Goal: Task Accomplishment & Management: Manage account settings

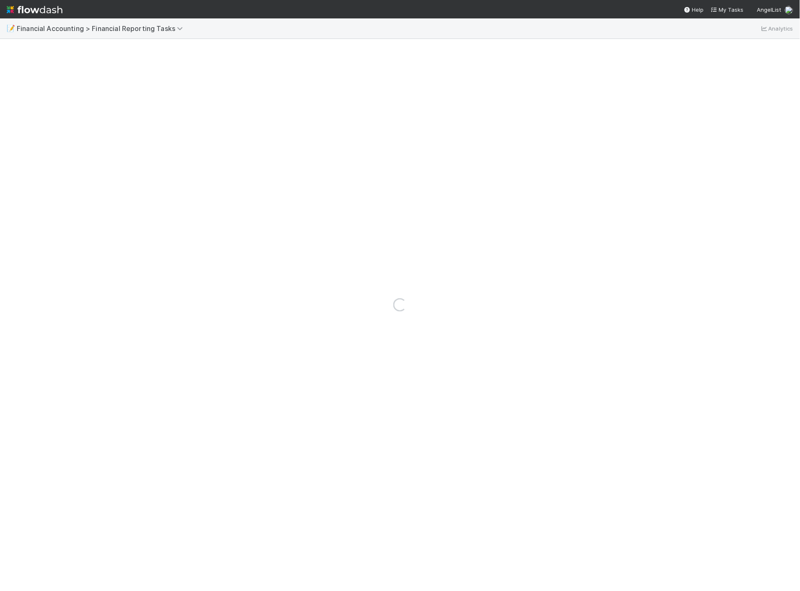
drag, startPoint x: 581, startPoint y: 169, endPoint x: 642, endPoint y: 236, distance: 90.8
click at [587, 178] on div "Loading..." at bounding box center [400, 304] width 800 height 573
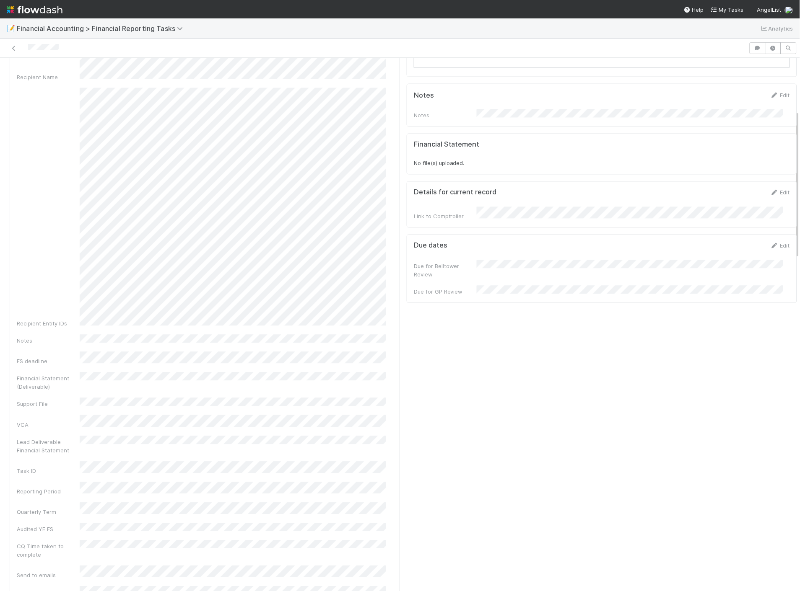
scroll to position [176, 0]
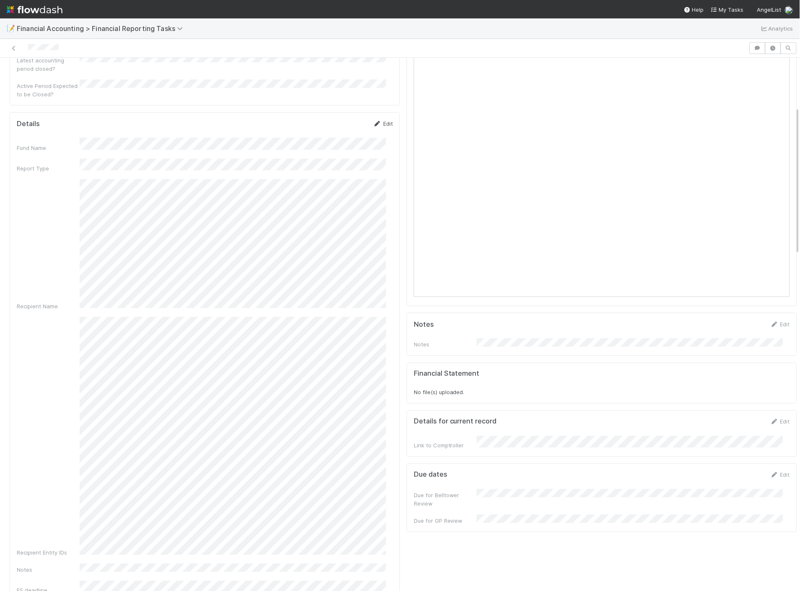
click at [381, 120] on link "Edit" at bounding box center [383, 123] width 20 height 7
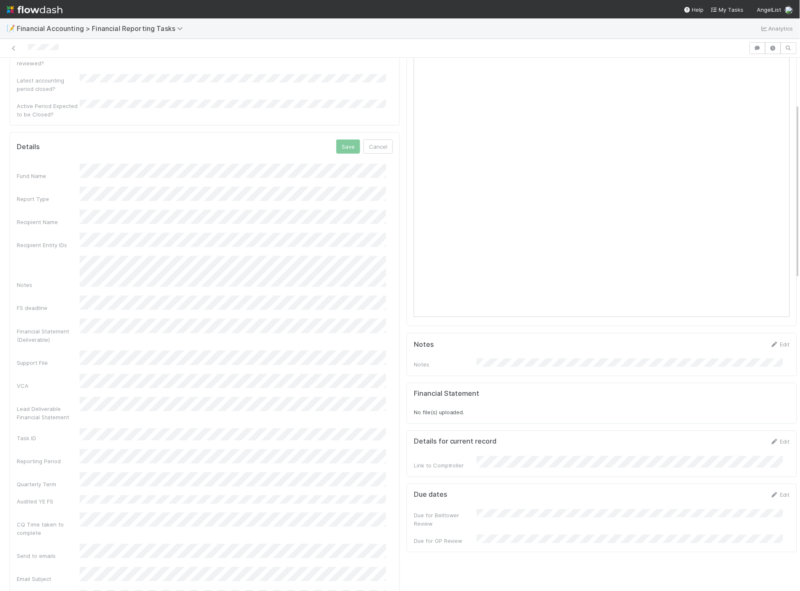
scroll to position [140, 0]
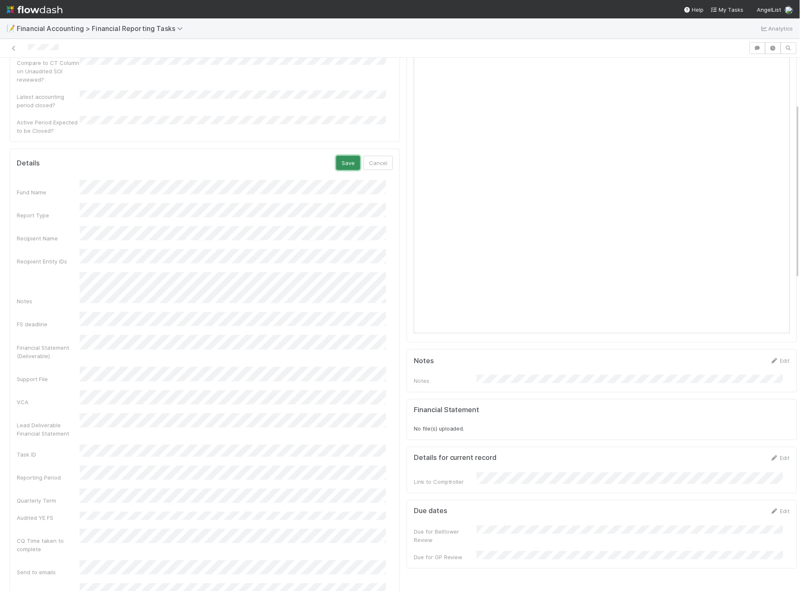
click at [348, 156] on button "Save" at bounding box center [348, 163] width 24 height 14
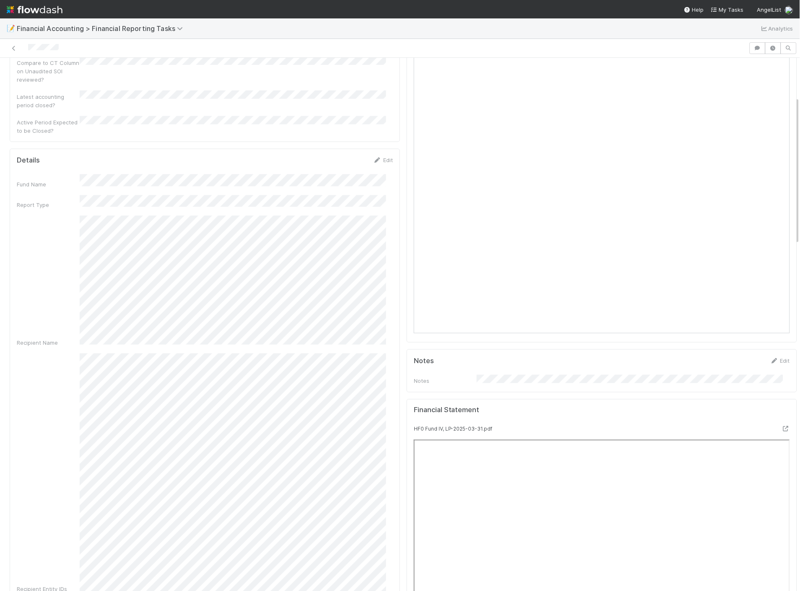
click at [22, 10] on img at bounding box center [35, 10] width 56 height 14
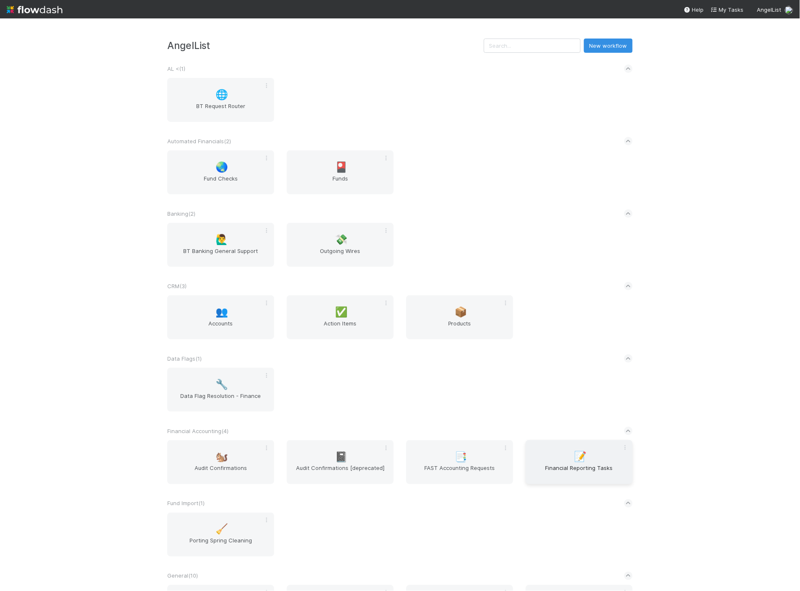
click at [544, 464] on span "Financial Reporting Tasks" at bounding box center [579, 472] width 100 height 17
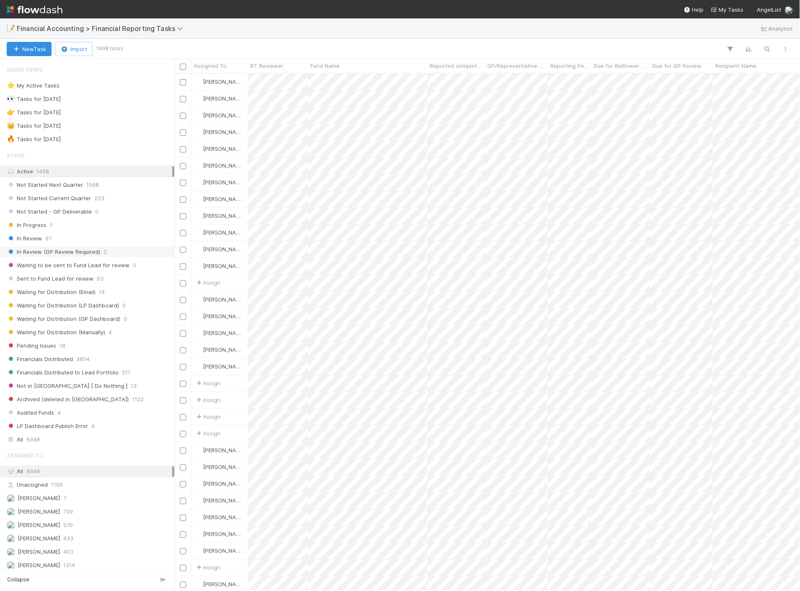
scroll to position [511, 618]
click at [49, 365] on span "Financials Distributed" at bounding box center [40, 359] width 66 height 10
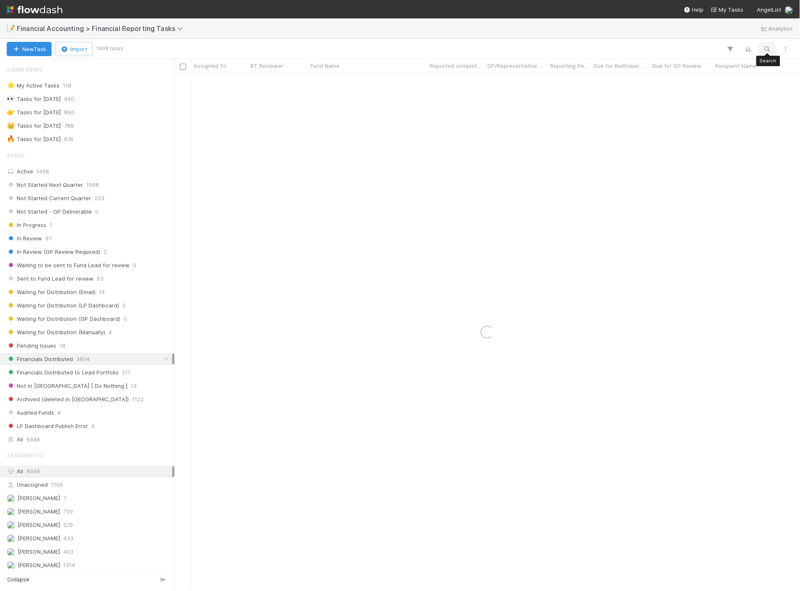
click at [773, 47] on button "button" at bounding box center [767, 49] width 15 height 11
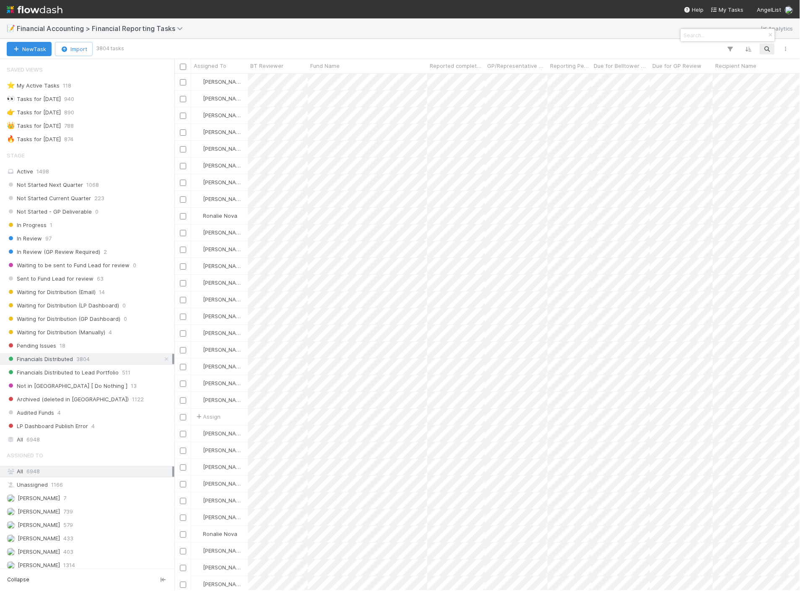
scroll to position [511, 618]
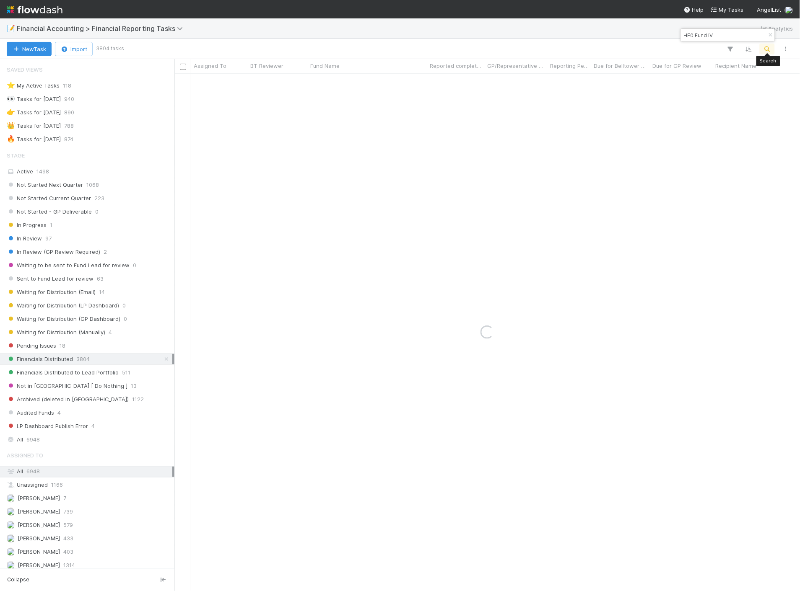
type input "HF0 Fund IV"
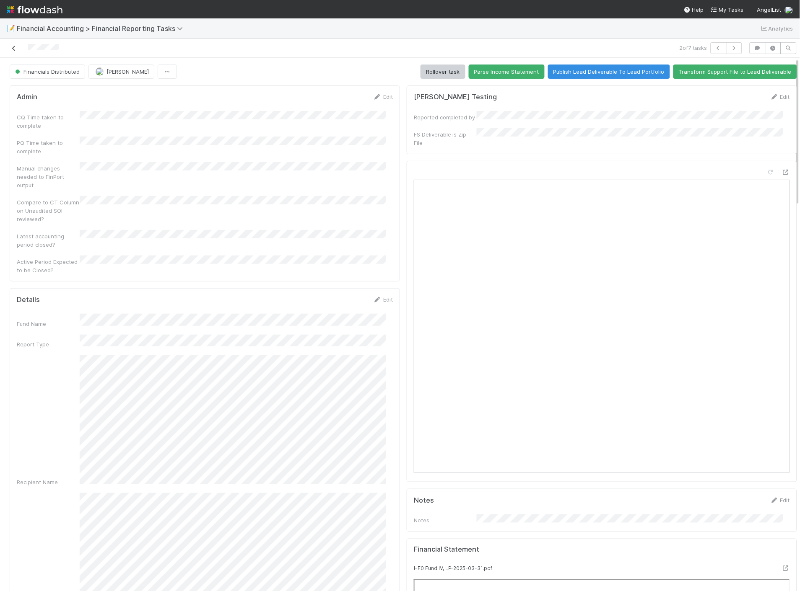
click at [12, 51] on icon at bounding box center [14, 48] width 8 height 5
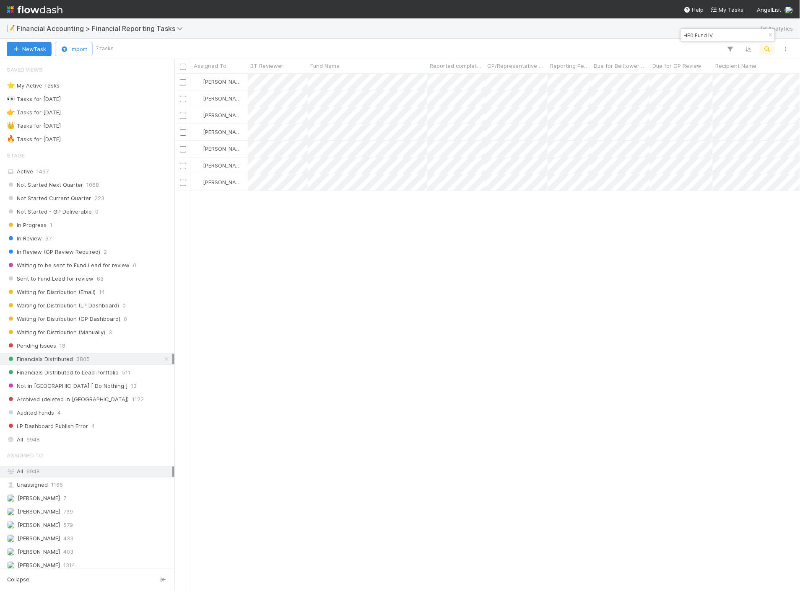
scroll to position [511, 618]
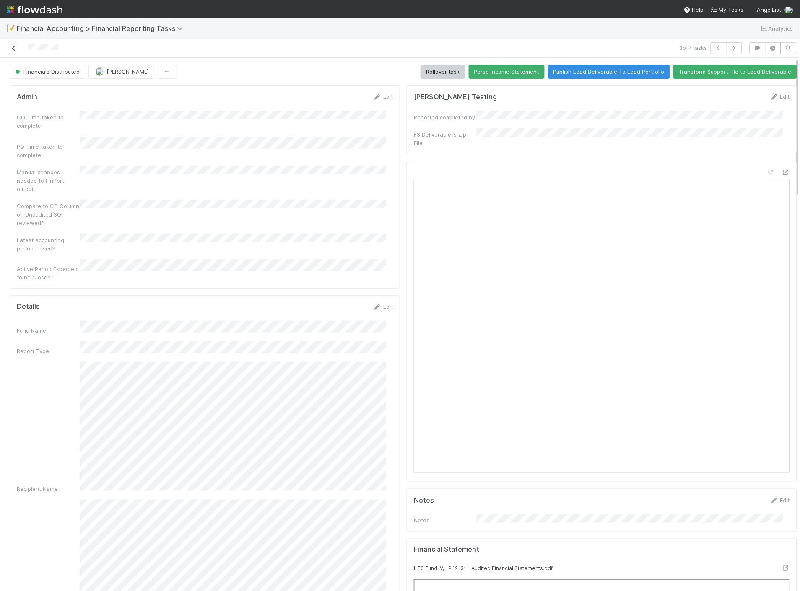
click at [15, 49] on icon at bounding box center [14, 48] width 8 height 5
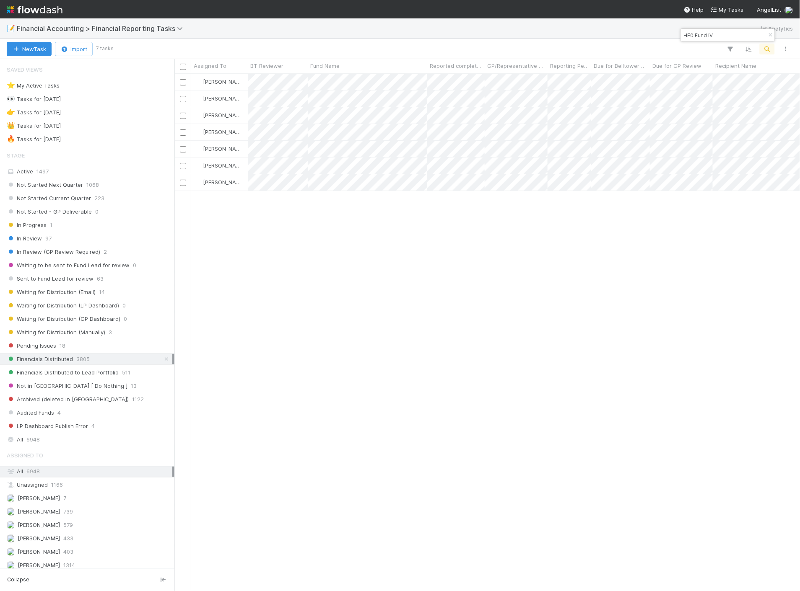
scroll to position [511, 618]
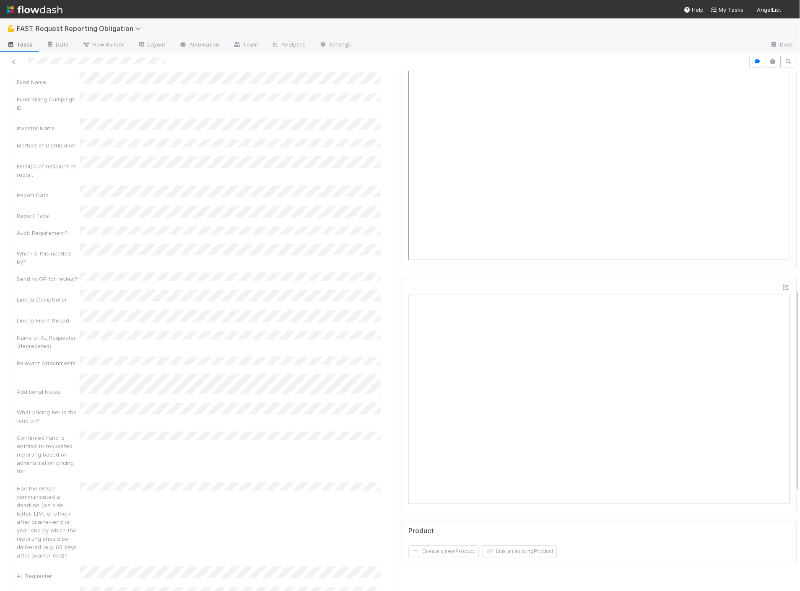
scroll to position [140, 0]
click at [42, 8] on img at bounding box center [35, 10] width 56 height 14
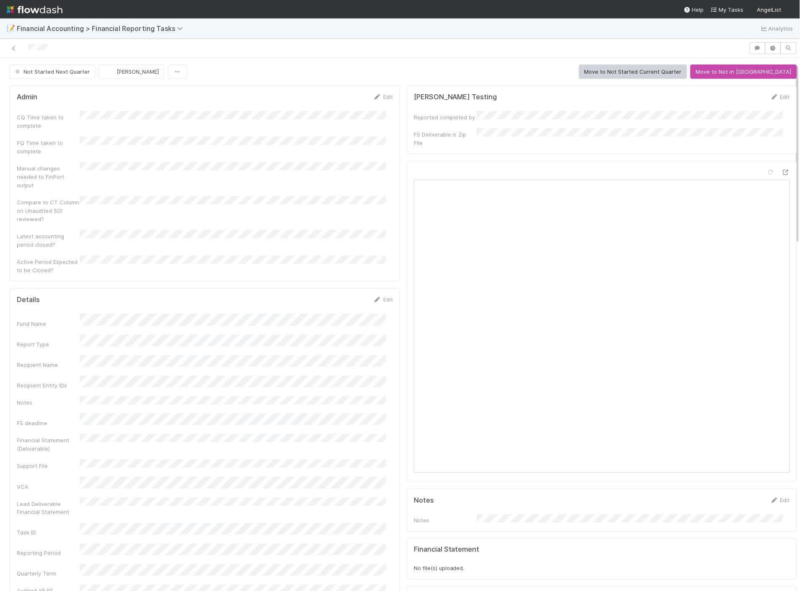
scroll to position [47, 0]
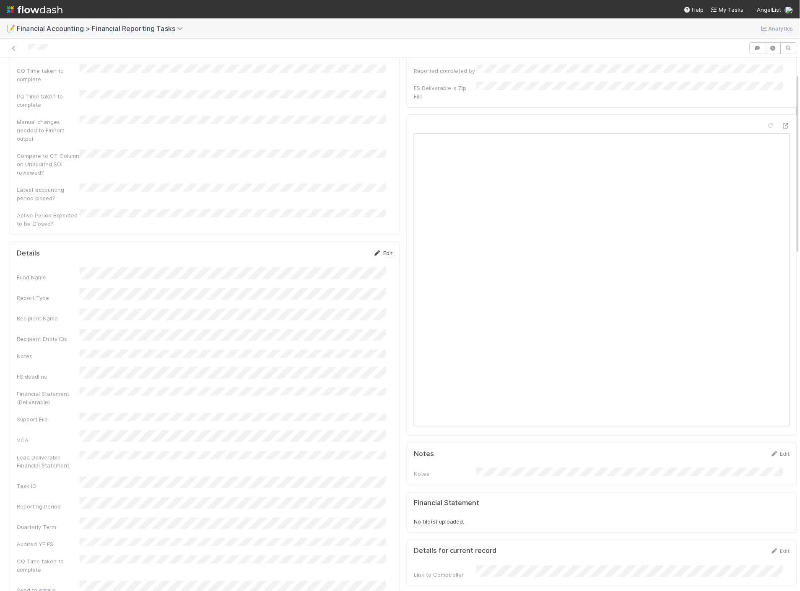
click at [378, 250] on link "Edit" at bounding box center [383, 253] width 20 height 7
drag, startPoint x: 656, startPoint y: 3, endPoint x: 625, endPoint y: -7, distance: 33.0
click at [625, 0] on html "📝 Financial Accounting > Financial Reporting Tasks Analytics Not Started Next Q…" at bounding box center [400, 295] width 800 height 591
click at [344, 249] on button "Save" at bounding box center [348, 256] width 24 height 14
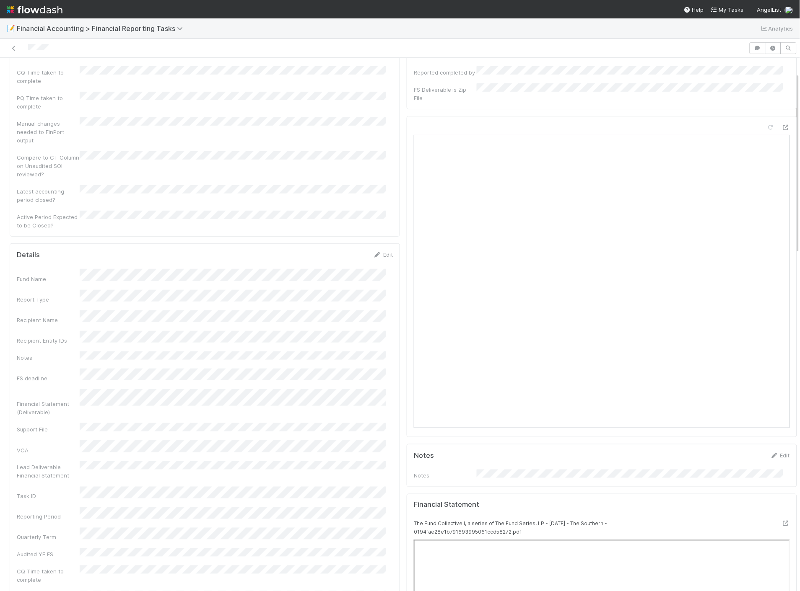
scroll to position [0, 0]
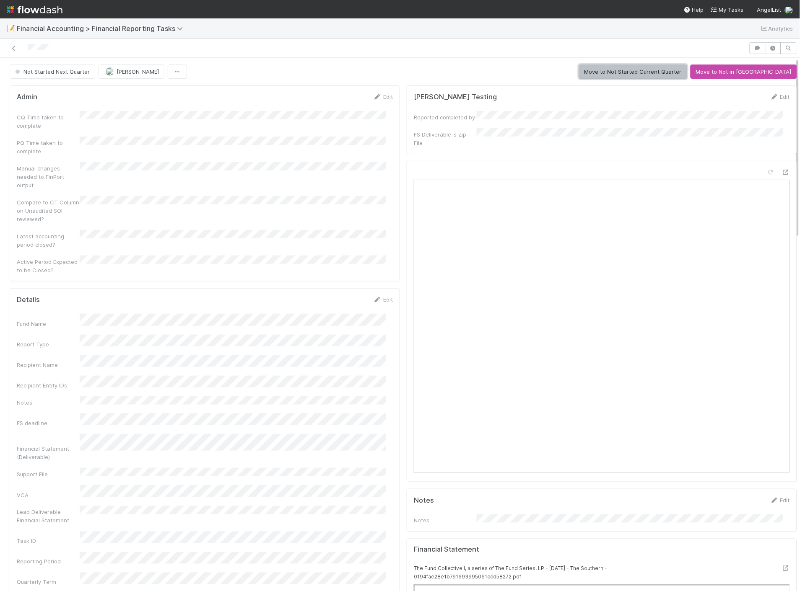
click at [677, 75] on button "Move to Not Started Current Quarter" at bounding box center [633, 72] width 108 height 14
click at [773, 73] on button "Start" at bounding box center [785, 72] width 24 height 14
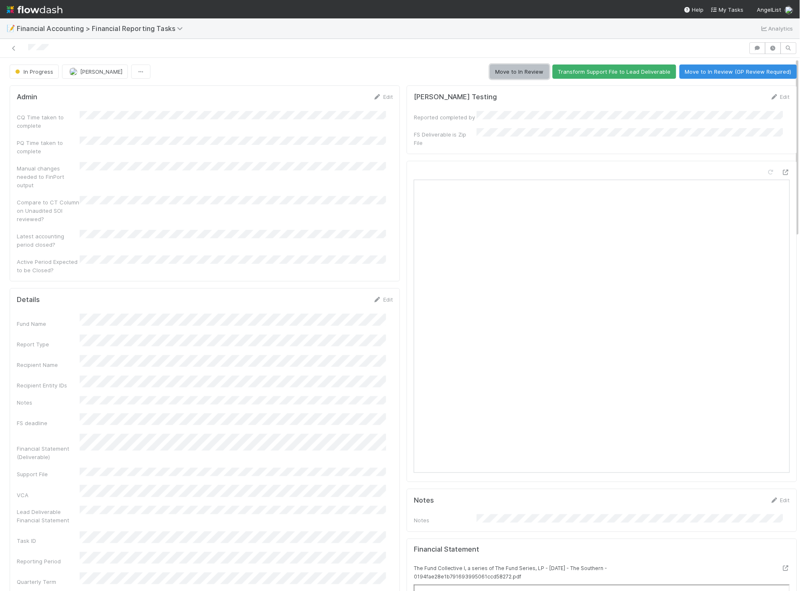
click at [513, 74] on button "Move to In Review" at bounding box center [519, 72] width 59 height 14
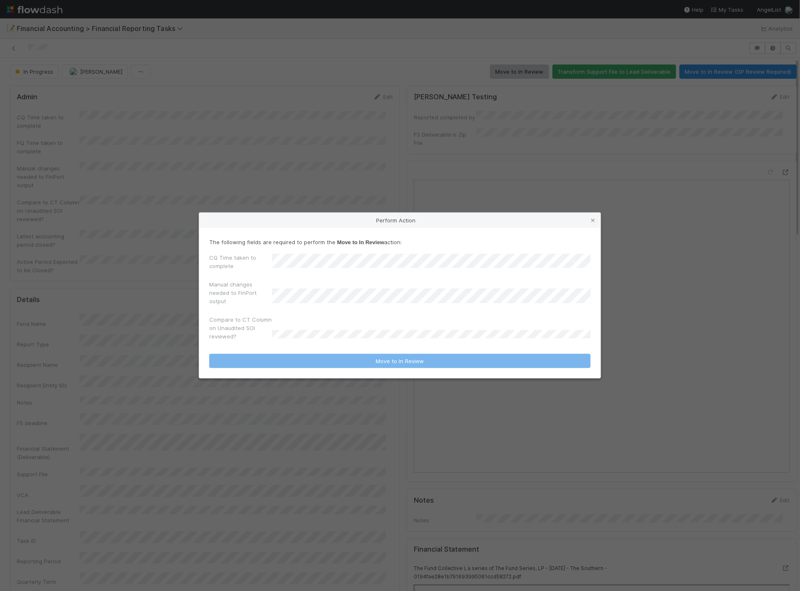
click at [341, 273] on div "CQ Time taken to complete" at bounding box center [399, 264] width 381 height 20
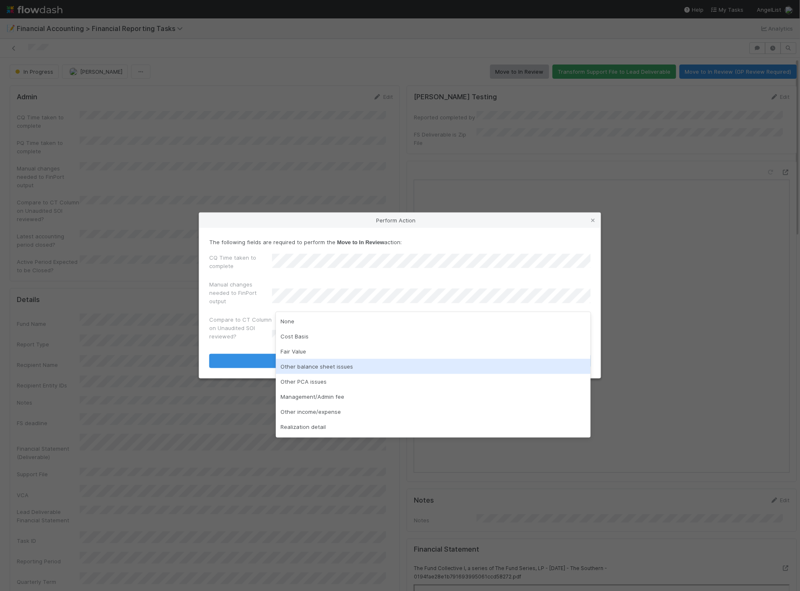
click at [313, 367] on div "Other balance sheet issues" at bounding box center [433, 366] width 315 height 15
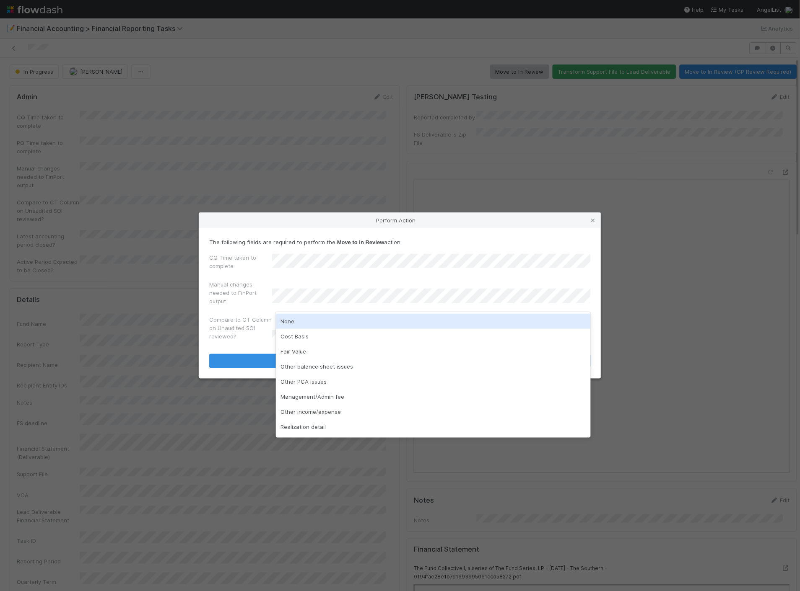
click at [299, 320] on div "None" at bounding box center [433, 321] width 315 height 15
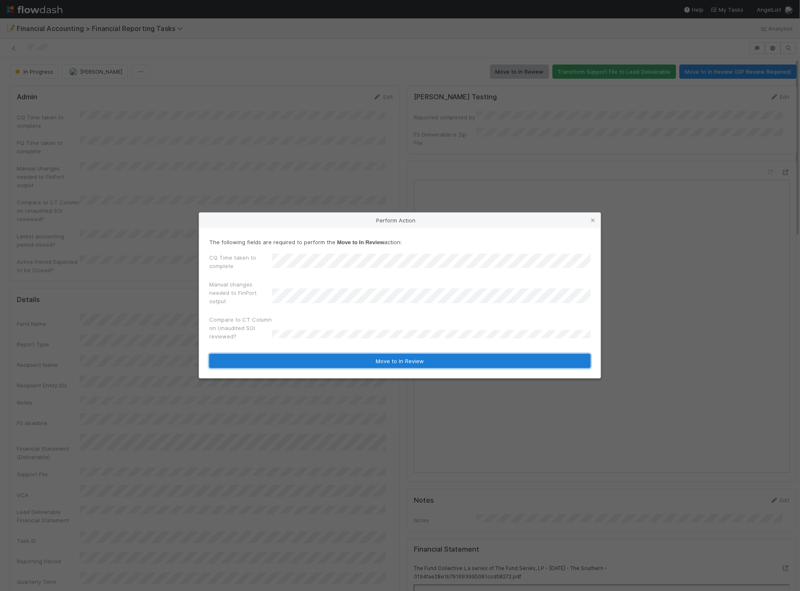
click at [320, 366] on button "Move to In Review" at bounding box center [399, 361] width 381 height 14
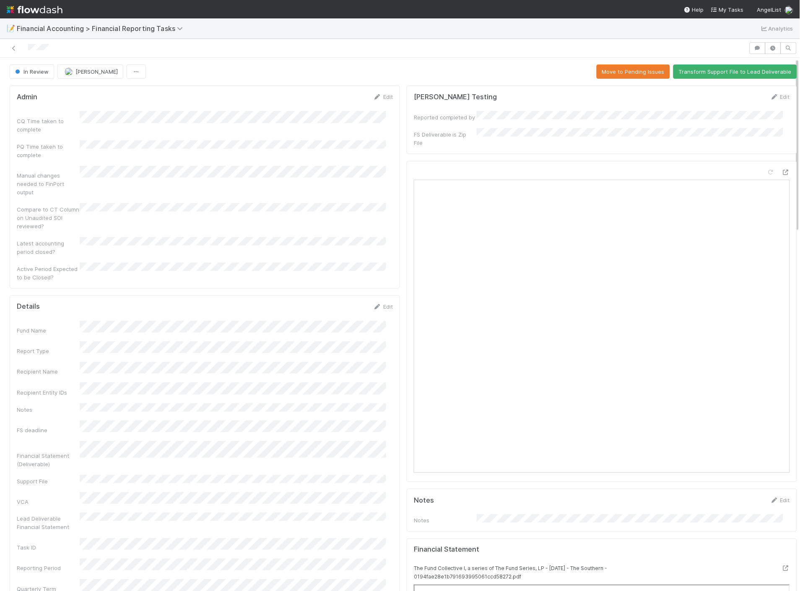
click at [13, 53] on div at bounding box center [374, 48] width 742 height 12
click at [13, 48] on icon at bounding box center [14, 48] width 8 height 5
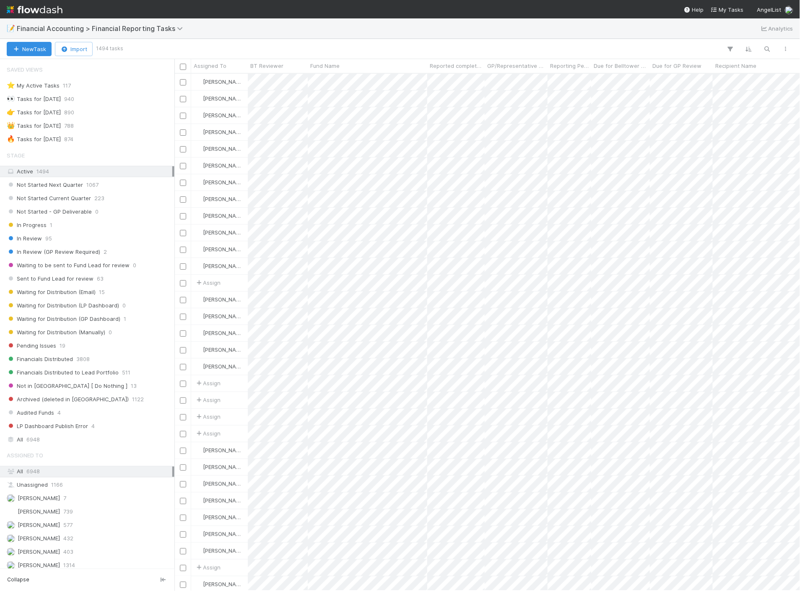
scroll to position [511, 618]
click at [95, 252] on span "In Review (GP Review Required)" at bounding box center [53, 252] width 93 height 10
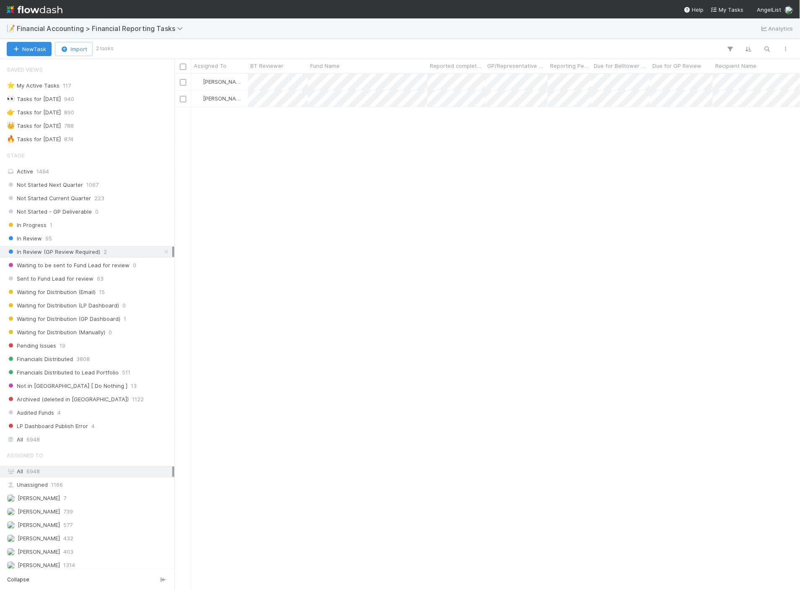
scroll to position [511, 618]
click at [59, 240] on div "In Review 95" at bounding box center [90, 238] width 166 height 10
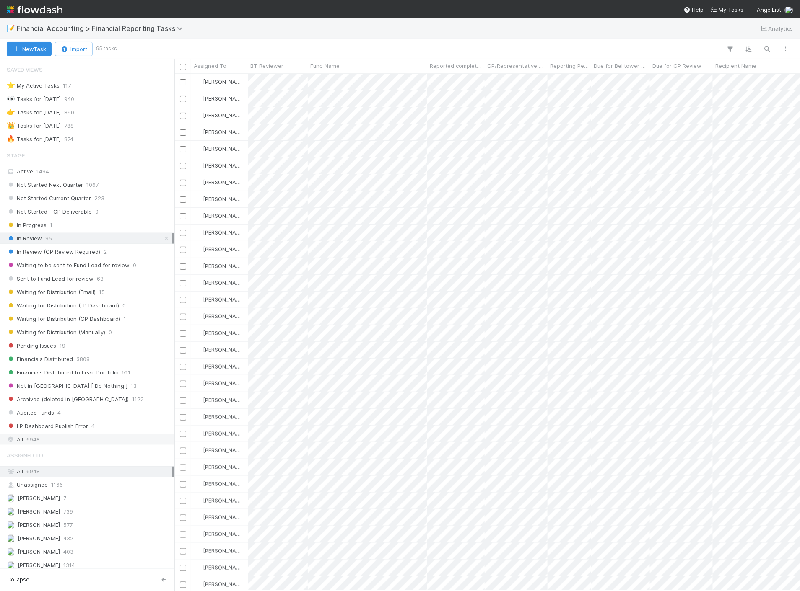
scroll to position [511, 618]
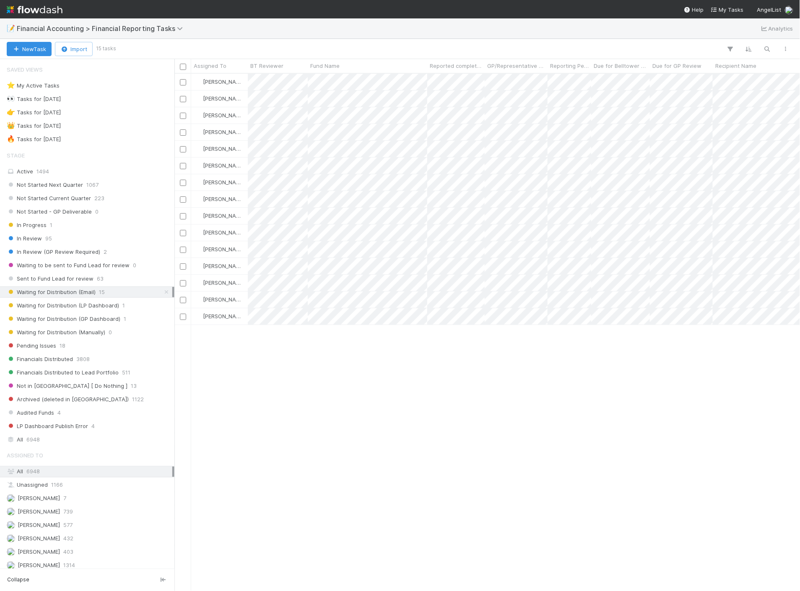
scroll to position [511, 618]
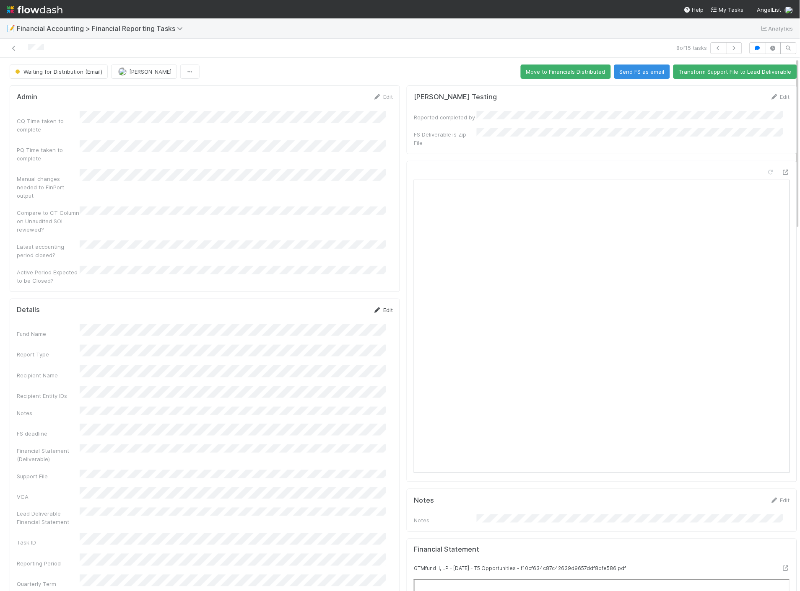
click at [373, 308] on icon at bounding box center [377, 310] width 8 height 5
click at [341, 306] on button "Save" at bounding box center [348, 313] width 24 height 14
click at [14, 49] on icon at bounding box center [14, 48] width 8 height 5
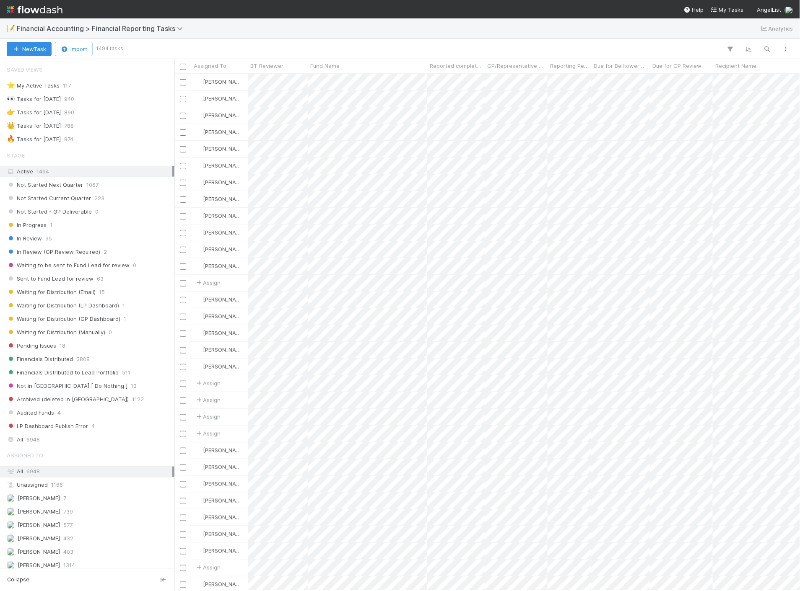
scroll to position [511, 618]
click at [116, 291] on div "Waiting for Distribution (Email) 15" at bounding box center [90, 292] width 166 height 10
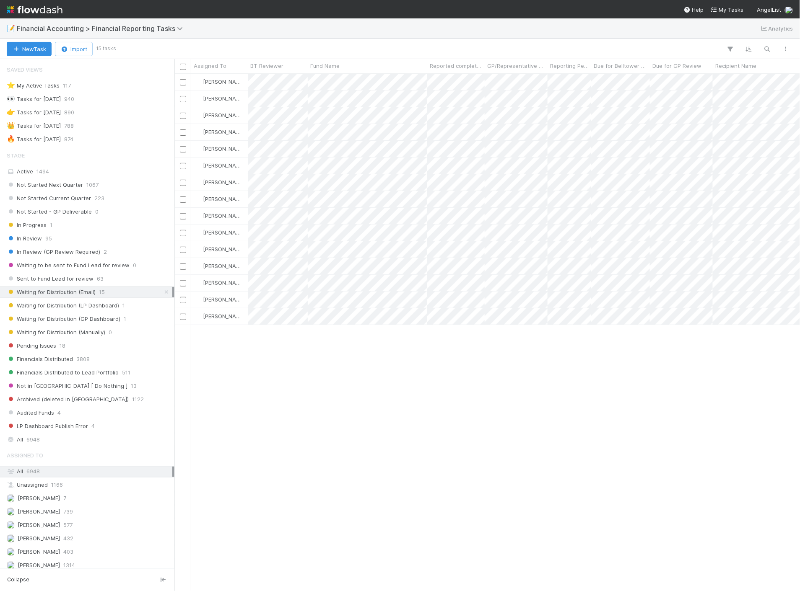
scroll to position [511, 618]
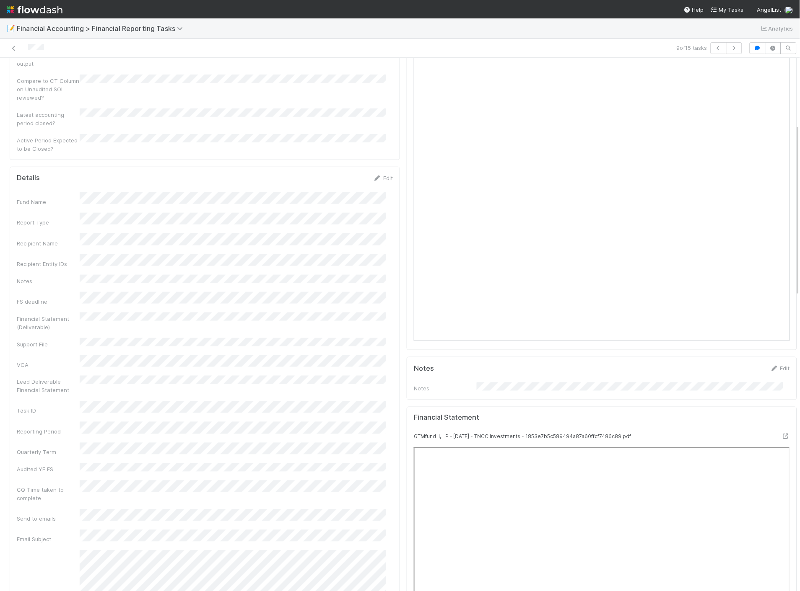
scroll to position [93, 0]
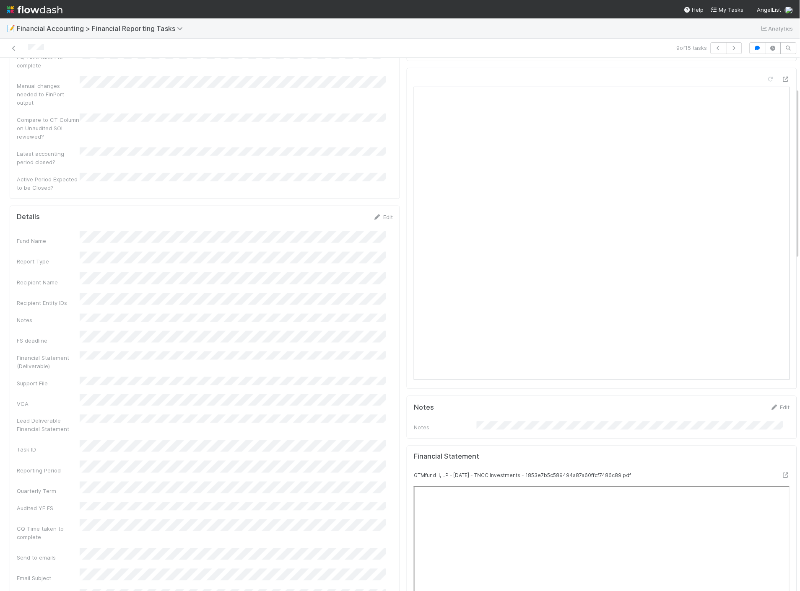
click at [382, 213] on form "Details Edit Fund Name Report Type Recipient Name Recipient Entity IDs Notes FS…" at bounding box center [205, 598] width 376 height 771
click at [381, 214] on link "Edit" at bounding box center [383, 217] width 20 height 7
click at [342, 213] on button "Save" at bounding box center [348, 220] width 24 height 14
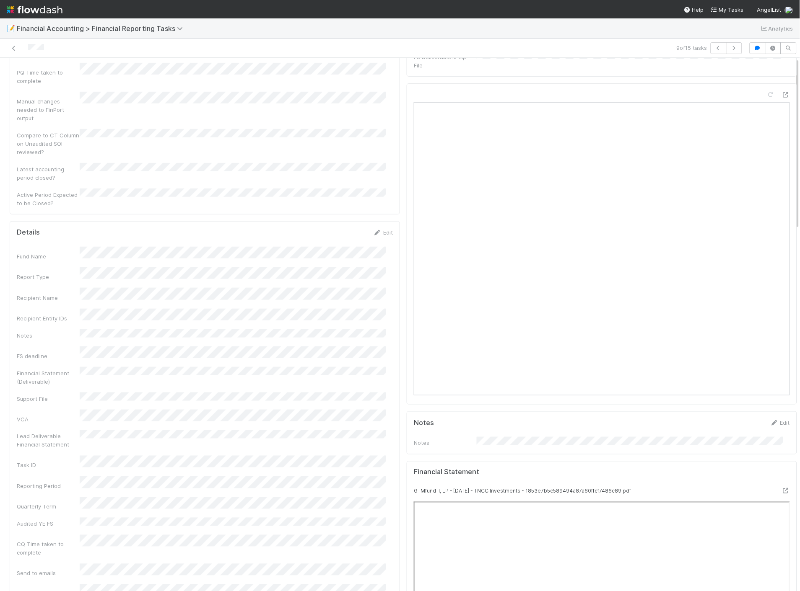
scroll to position [0, 0]
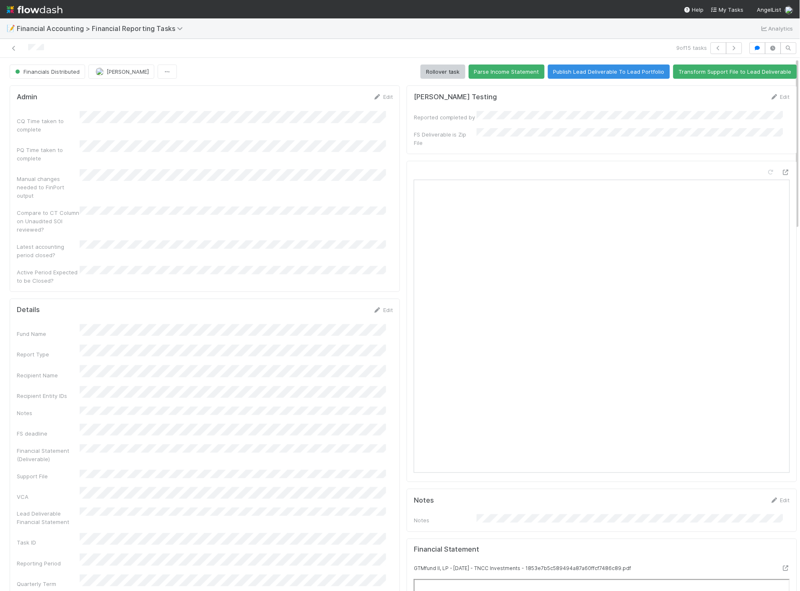
click at [28, 8] on img at bounding box center [35, 10] width 56 height 14
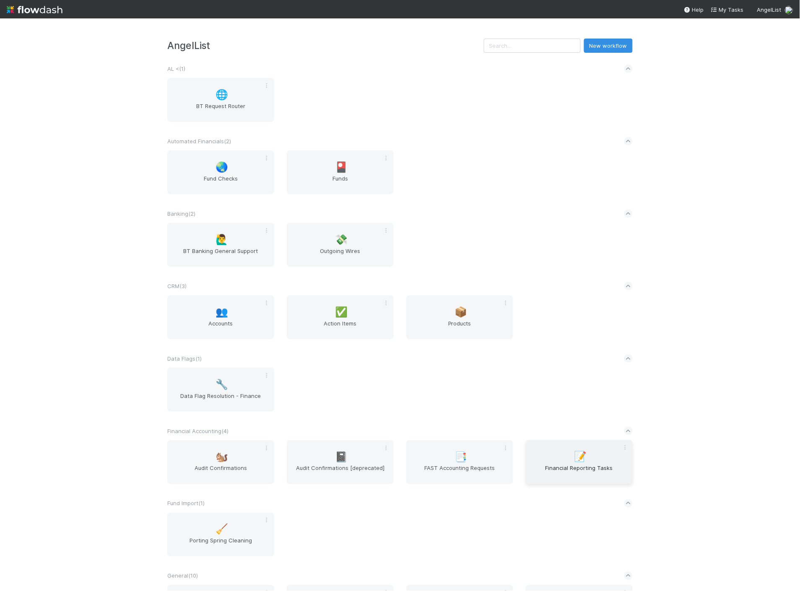
click at [564, 465] on span "Financial Reporting Tasks" at bounding box center [579, 472] width 100 height 17
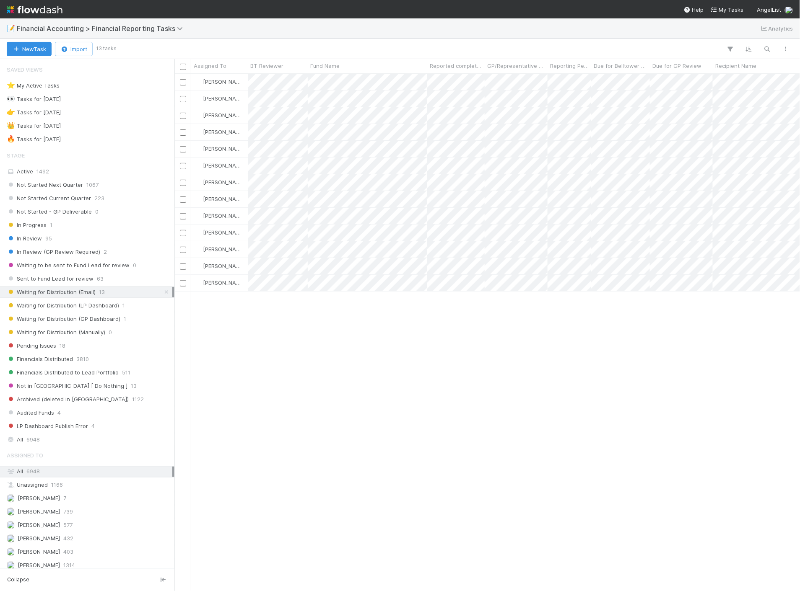
scroll to position [511, 618]
click at [62, 344] on span "18" at bounding box center [63, 346] width 6 height 10
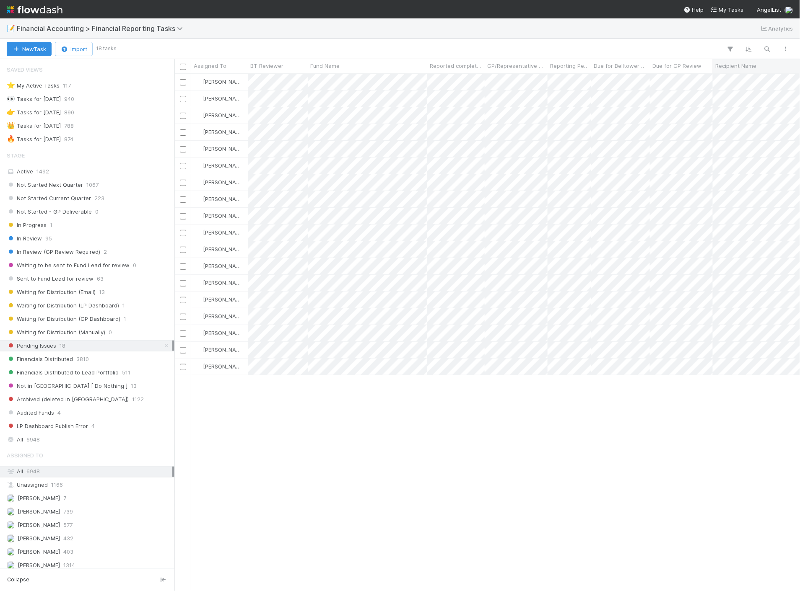
scroll to position [511, 618]
click at [510, 98] on div at bounding box center [400, 295] width 800 height 591
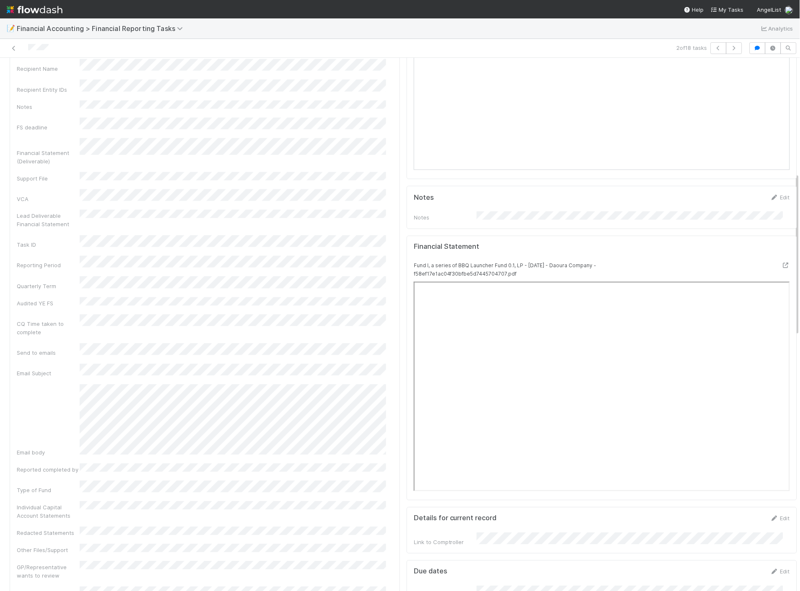
scroll to position [279, 0]
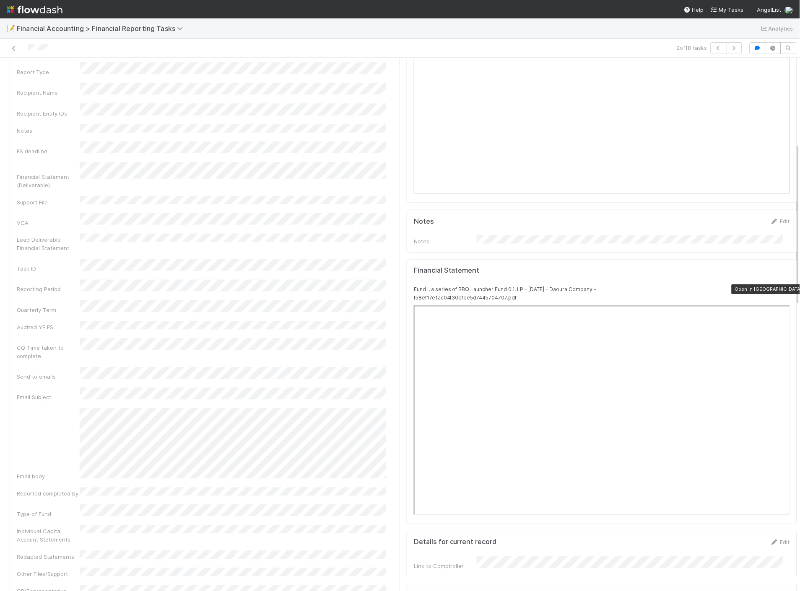
click at [781, 285] on div at bounding box center [785, 289] width 8 height 8
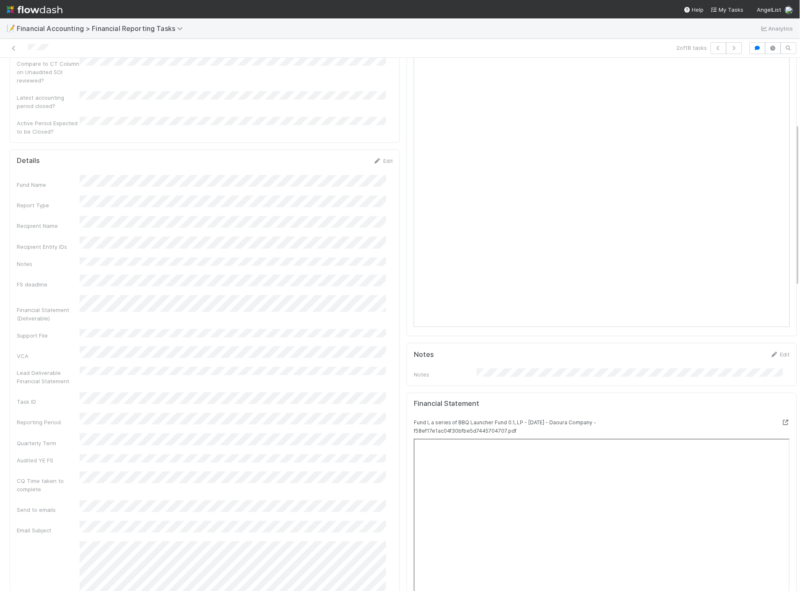
scroll to position [93, 0]
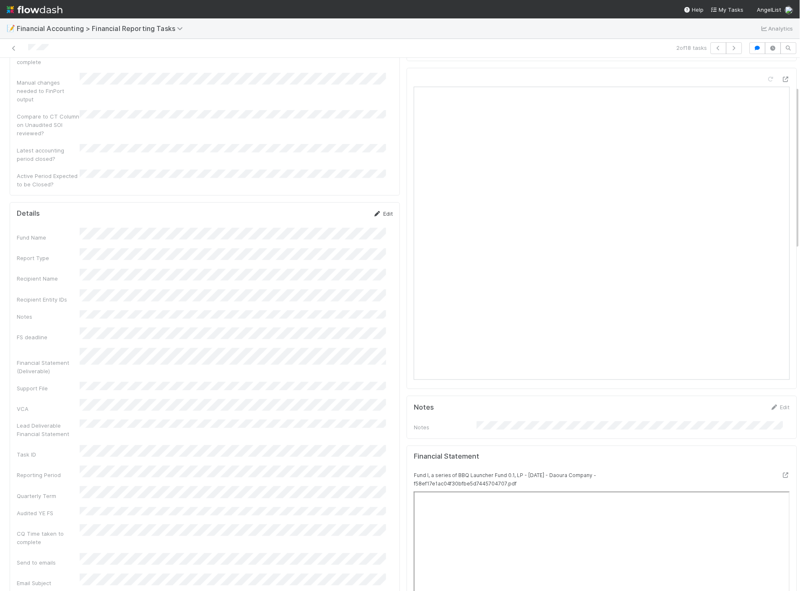
click at [376, 210] on link "Edit" at bounding box center [383, 213] width 20 height 7
click at [531, 46] on div "2 of 18 tasks" at bounding box center [561, 48] width 370 height 12
click at [343, 210] on button "Save" at bounding box center [348, 217] width 24 height 14
